Goal: Use online tool/utility: Utilize a website feature to perform a specific function

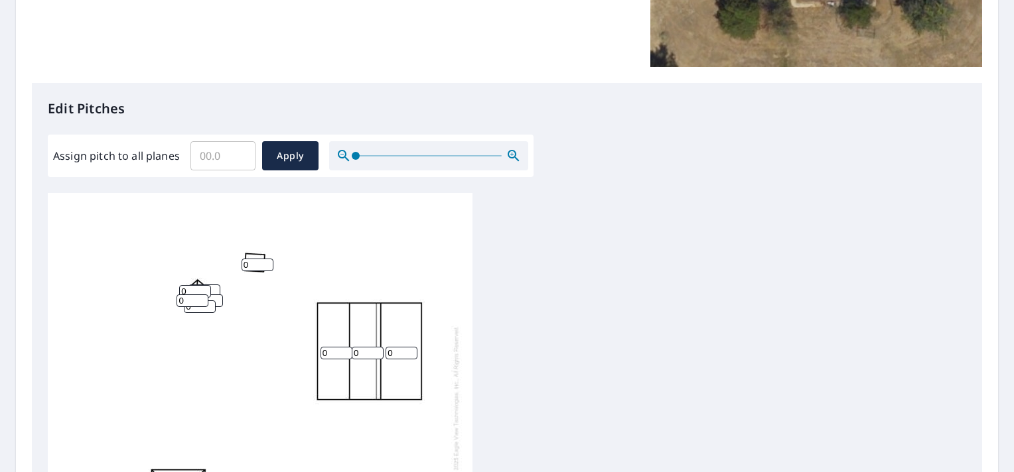
scroll to position [282, 0]
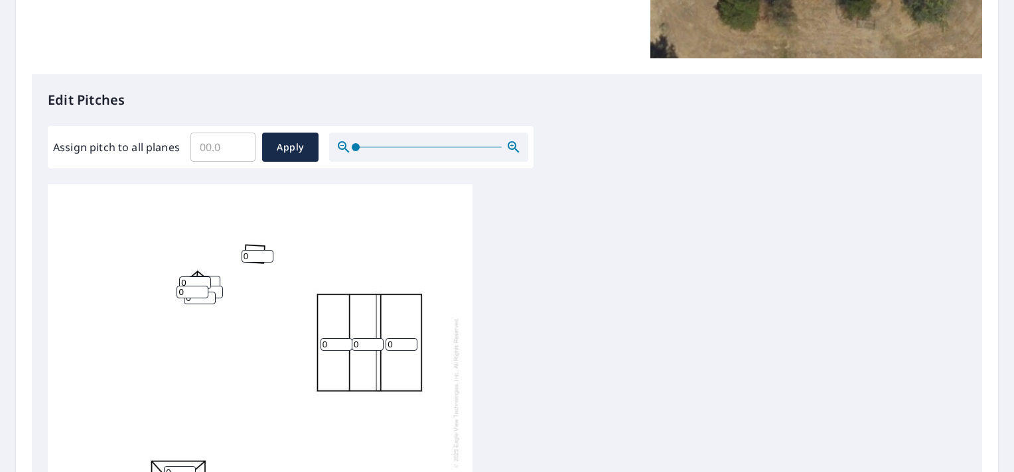
click at [203, 147] on input "Assign pitch to all planes" at bounding box center [222, 147] width 65 height 37
type input "4"
click at [292, 141] on span "Apply" at bounding box center [290, 147] width 35 height 17
type input "4"
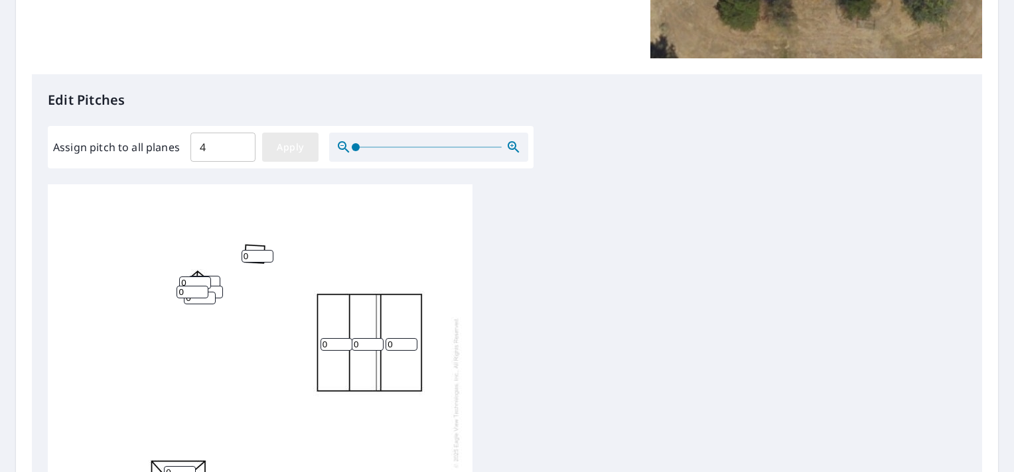
type input "4"
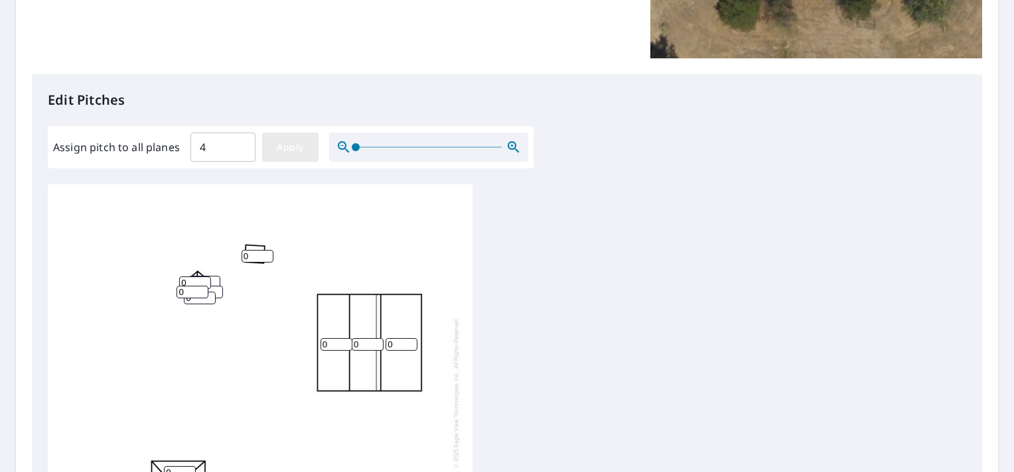
type input "4"
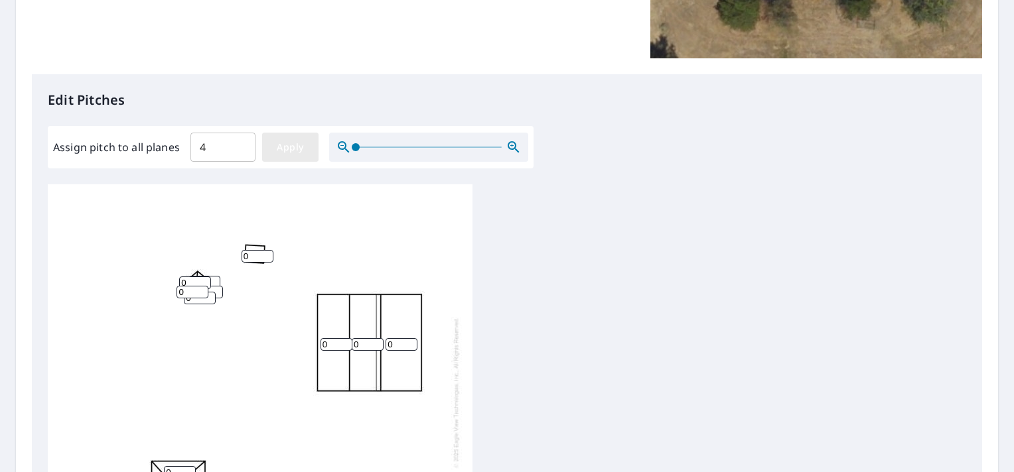
type input "4"
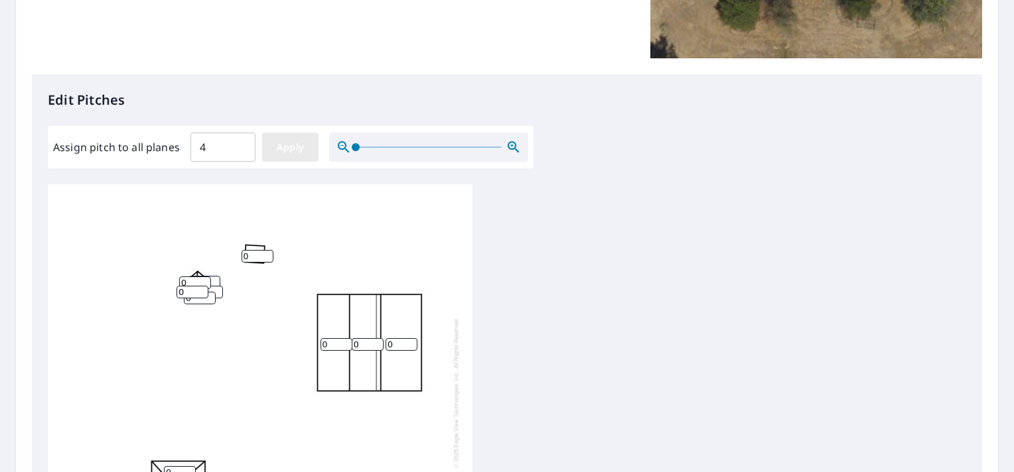
type input "4"
drag, startPoint x: 400, startPoint y: 343, endPoint x: 358, endPoint y: 347, distance: 42.0
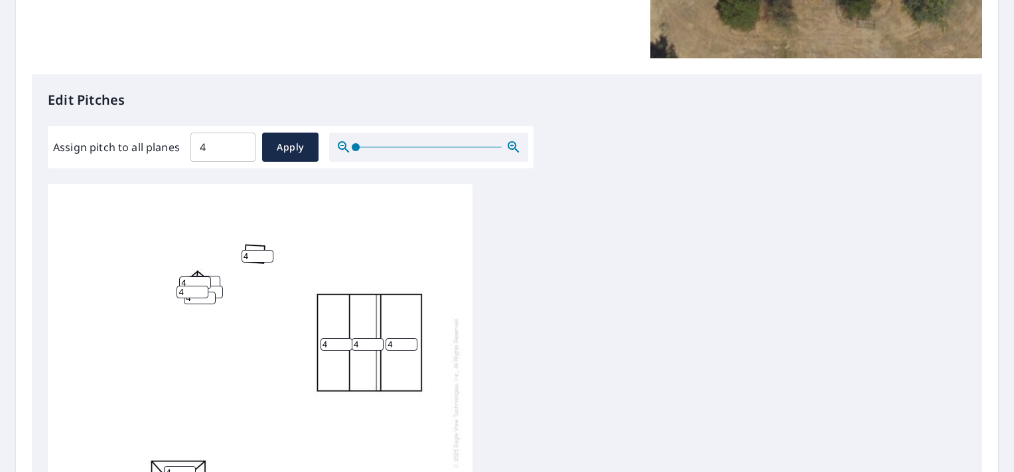
click at [358, 347] on div "4 4 4 4 4 4 4 4 4 4 4 4 4 4 4 4 4 4 4 4 4" at bounding box center [260, 392] width 425 height 417
type input "1"
drag, startPoint x: 362, startPoint y: 342, endPoint x: 311, endPoint y: 348, distance: 51.4
click at [311, 348] on div "1 4 4 4 4 4 4 4 4 4 4 4 4 4 4 4 4 4 4 4 4" at bounding box center [260, 392] width 425 height 417
type input "1"
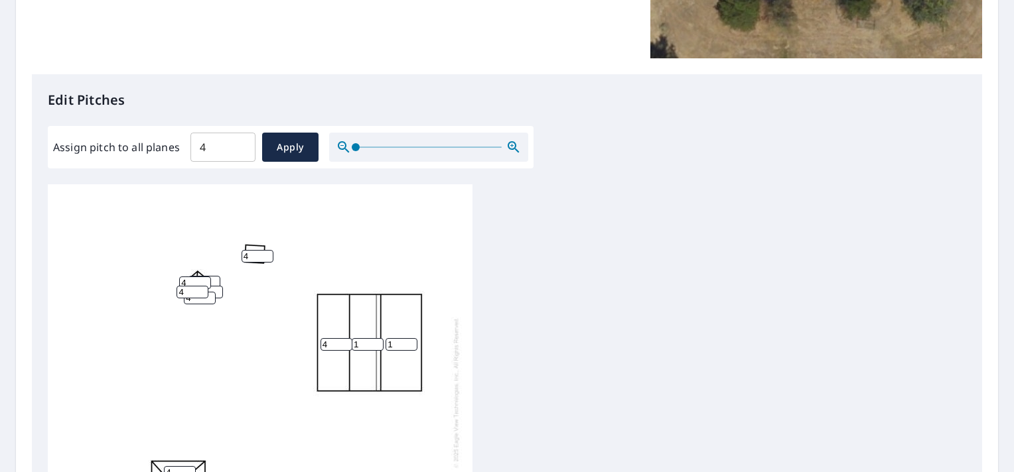
drag, startPoint x: 329, startPoint y: 342, endPoint x: 285, endPoint y: 343, distance: 44.5
click at [285, 343] on div "1 4 1 4 4 4 4 4 4 4 4 4 4 4 4 4 4 4 4 4 4" at bounding box center [260, 392] width 425 height 417
type input "1"
drag, startPoint x: 255, startPoint y: 256, endPoint x: 199, endPoint y: 257, distance: 55.8
click at [199, 257] on div "1 1 1 4 4 4 4 4 4 4 4 4 4 4 4 4 4 4 4 4 4" at bounding box center [260, 392] width 425 height 417
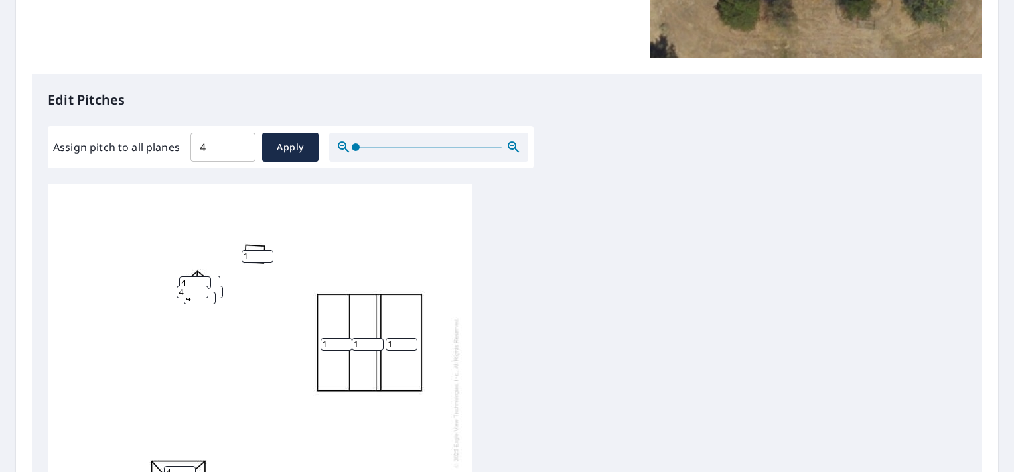
type input "1"
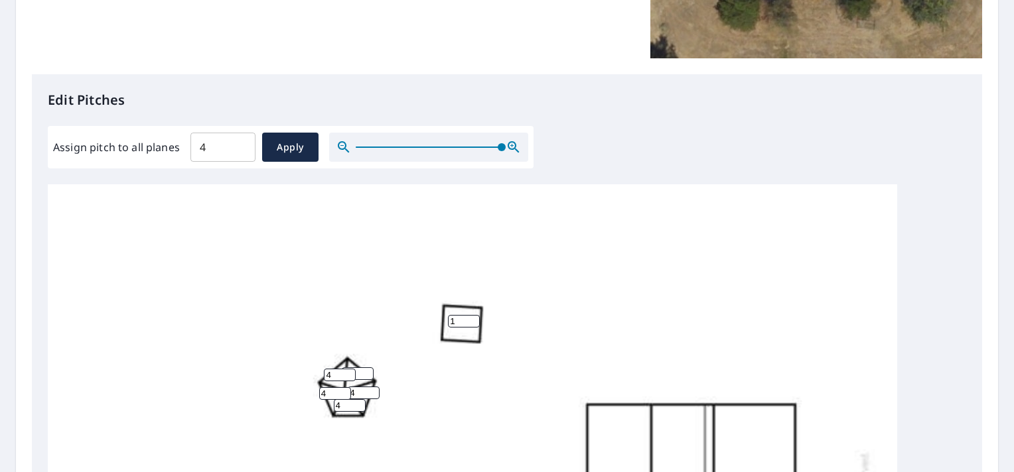
drag, startPoint x: 356, startPoint y: 147, endPoint x: 529, endPoint y: 148, distance: 173.2
click at [529, 148] on div "Assign pitch to all planes 4 ​ Apply" at bounding box center [291, 147] width 486 height 42
drag, startPoint x: 344, startPoint y: 406, endPoint x: 287, endPoint y: 405, distance: 57.1
type input "8"
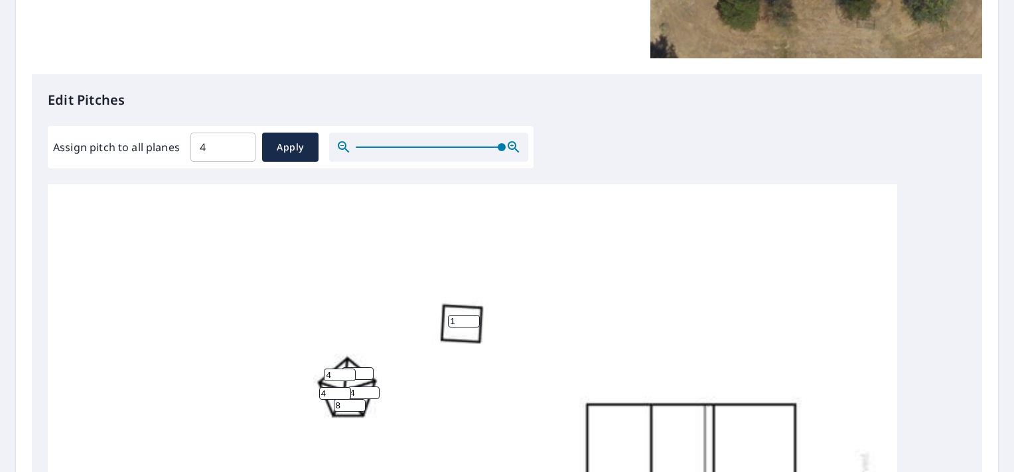
drag, startPoint x: 361, startPoint y: 391, endPoint x: 297, endPoint y: 395, distance: 63.8
type input "8"
click at [366, 372] on input "5" at bounding box center [358, 374] width 32 height 13
click at [366, 372] on input "6" at bounding box center [358, 374] width 32 height 13
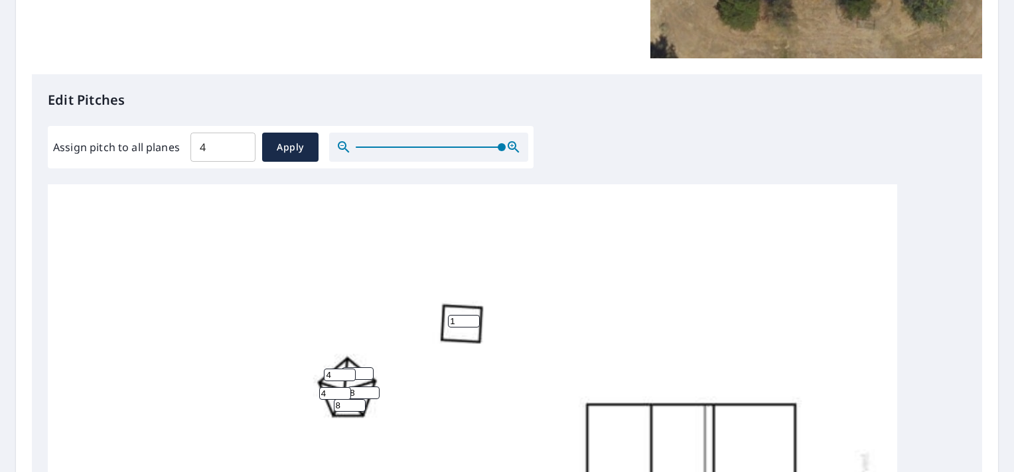
click at [366, 372] on input "7" at bounding box center [358, 374] width 32 height 13
type input "8"
click at [366, 372] on input "8" at bounding box center [358, 374] width 32 height 13
drag, startPoint x: 336, startPoint y: 374, endPoint x: 283, endPoint y: 376, distance: 53.8
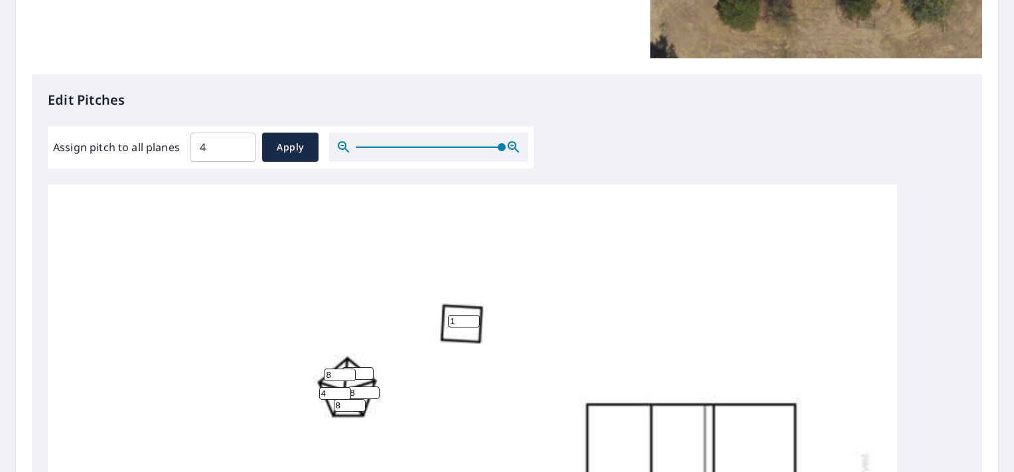
type input "8"
drag, startPoint x: 330, startPoint y: 393, endPoint x: 242, endPoint y: 395, distance: 88.3
type input "8"
drag, startPoint x: 242, startPoint y: 395, endPoint x: 621, endPoint y: 358, distance: 381.3
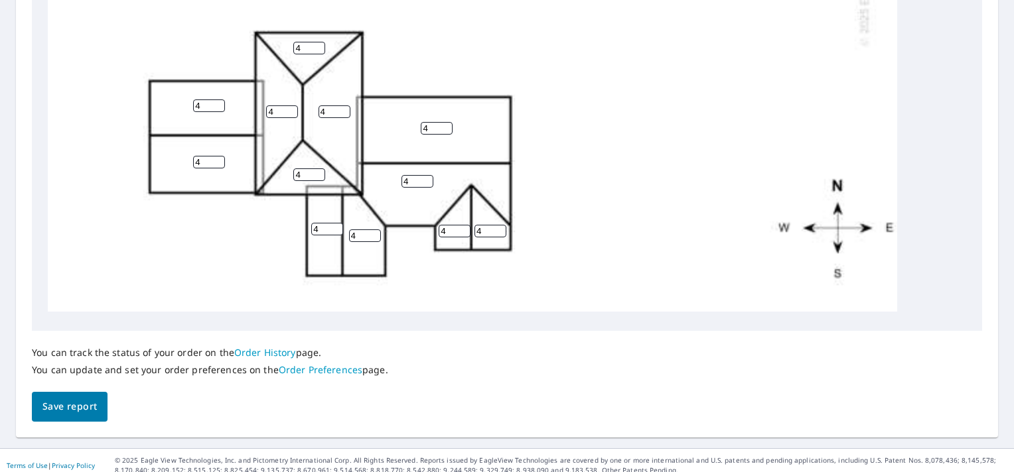
scroll to position [577, 0]
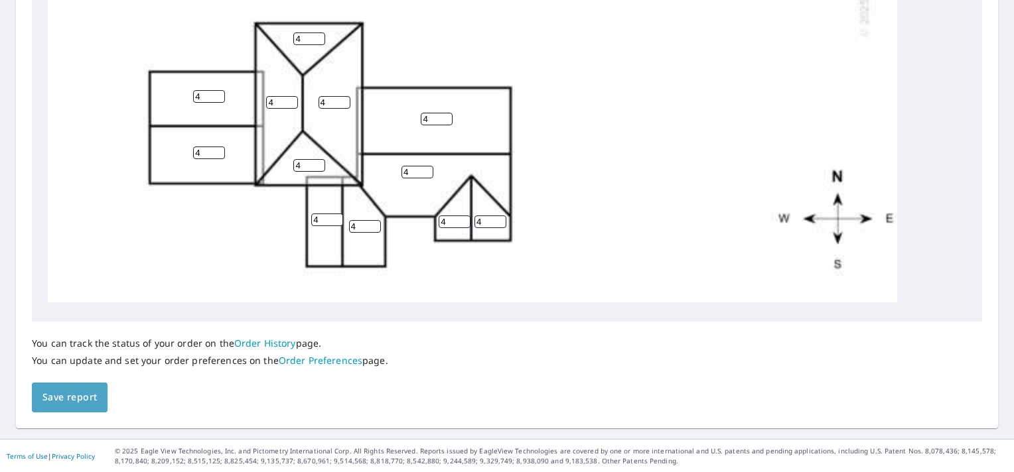
click at [66, 401] on span "Save report" at bounding box center [69, 398] width 54 height 17
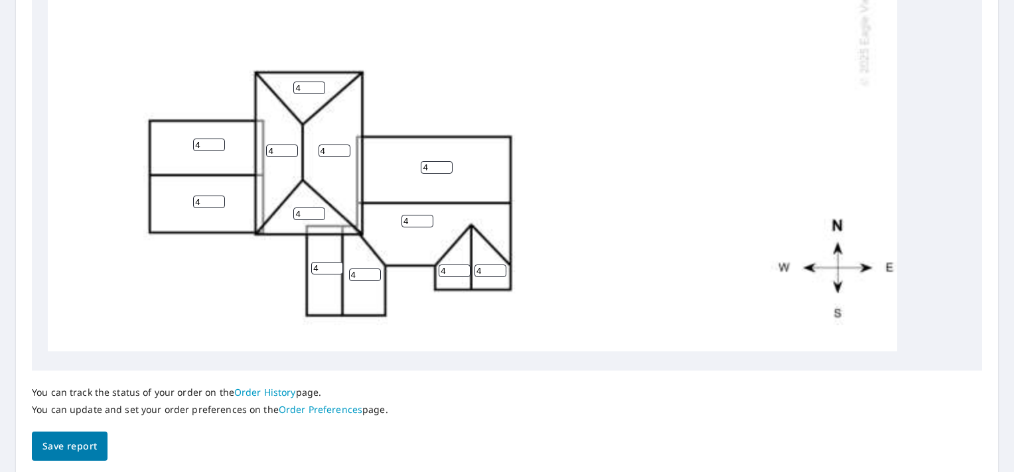
scroll to position [0, 0]
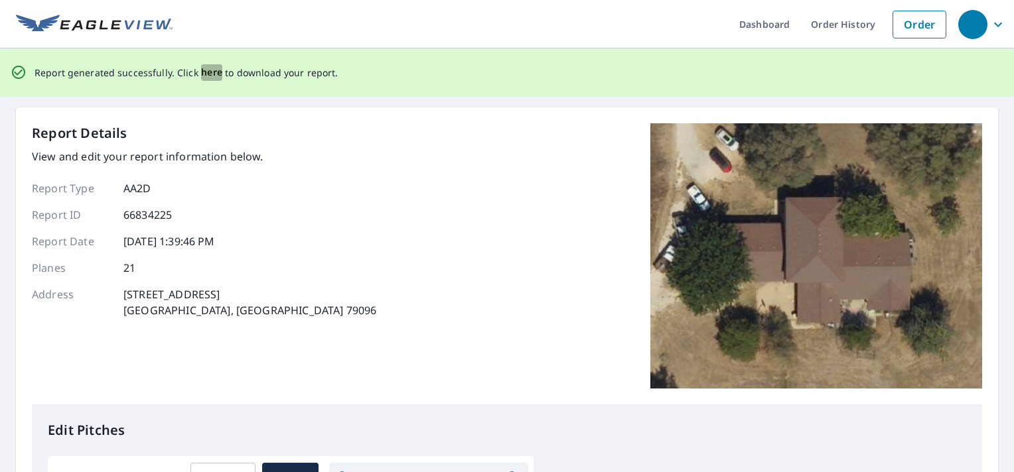
click at [208, 75] on span "here" at bounding box center [212, 72] width 22 height 17
